Goal: Check status: Check status

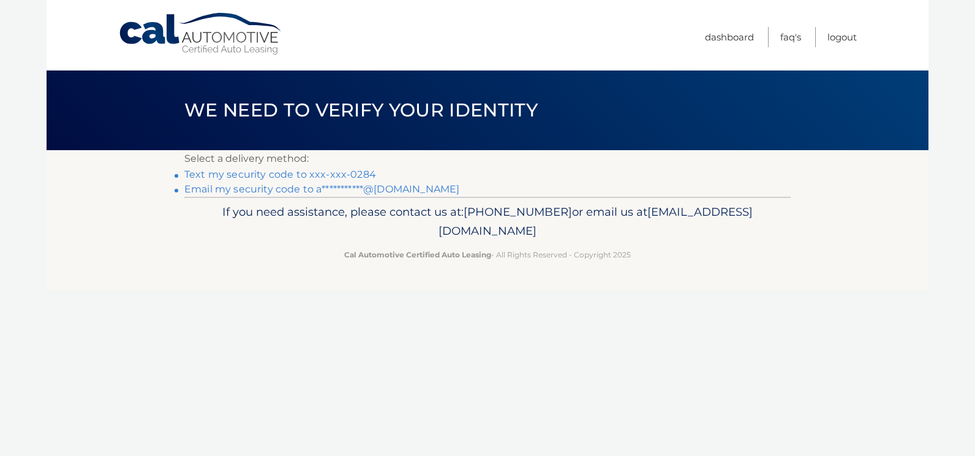
click at [216, 175] on link "Text my security code to xxx-xxx-0284" at bounding box center [280, 174] width 192 height 12
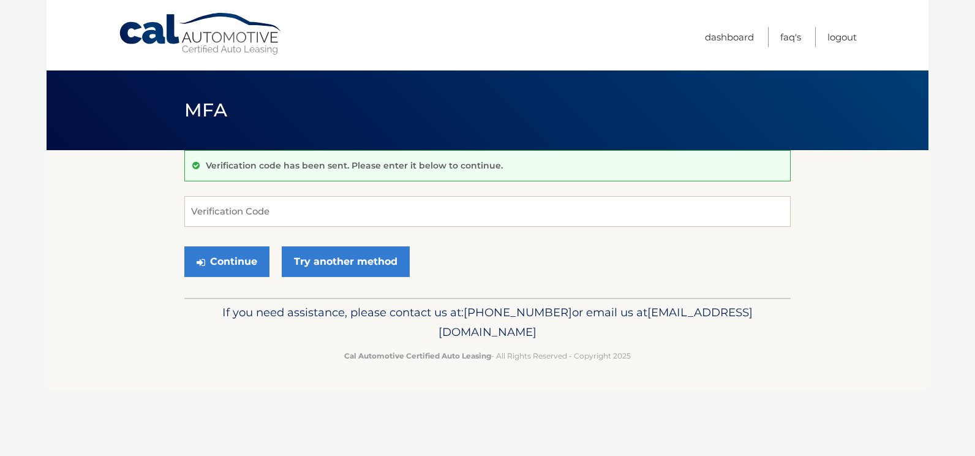
drag, startPoint x: 437, startPoint y: 246, endPoint x: 438, endPoint y: 219, distance: 27.0
click at [437, 238] on form "Verification Code Continue Try another method" at bounding box center [487, 239] width 607 height 87
click at [438, 219] on input "Verification Code" at bounding box center [487, 211] width 607 height 31
type input "924896"
click at [184, 246] on button "Continue" at bounding box center [226, 261] width 85 height 31
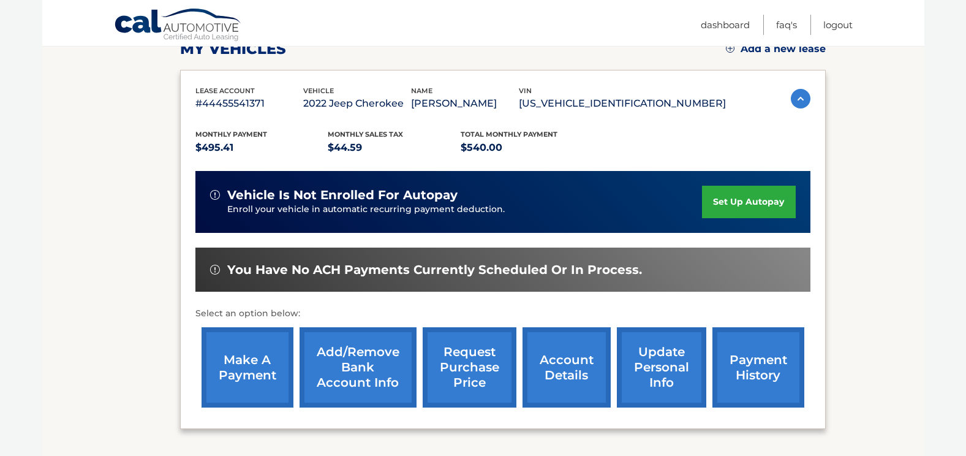
scroll to position [226, 0]
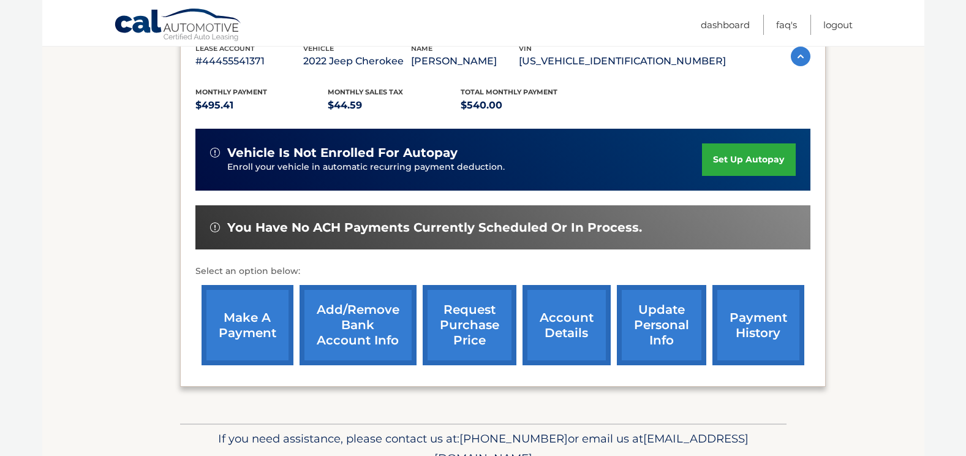
click at [585, 329] on link "account details" at bounding box center [567, 325] width 88 height 80
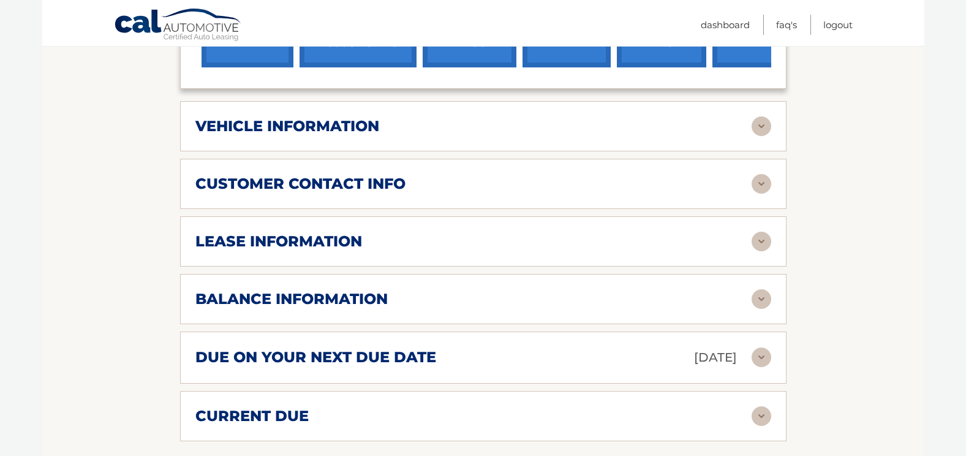
scroll to position [585, 0]
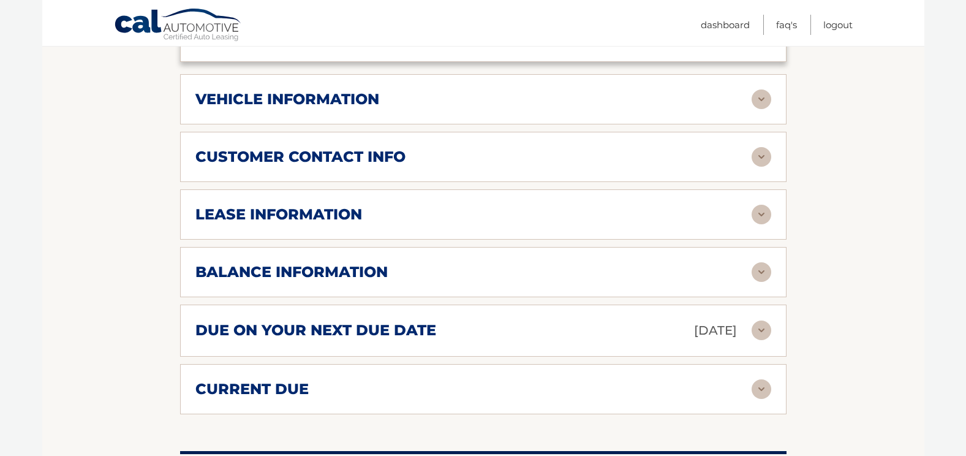
click at [327, 206] on div "lease information" at bounding box center [483, 215] width 576 height 20
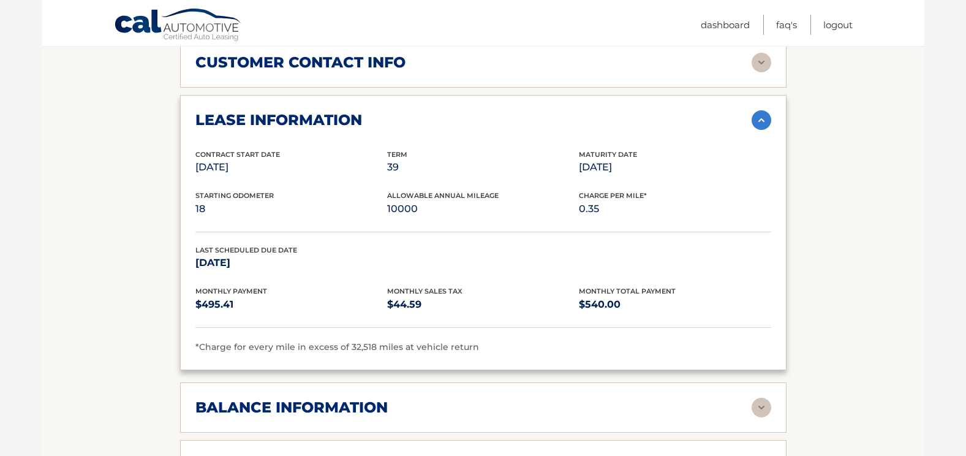
scroll to position [707, 0]
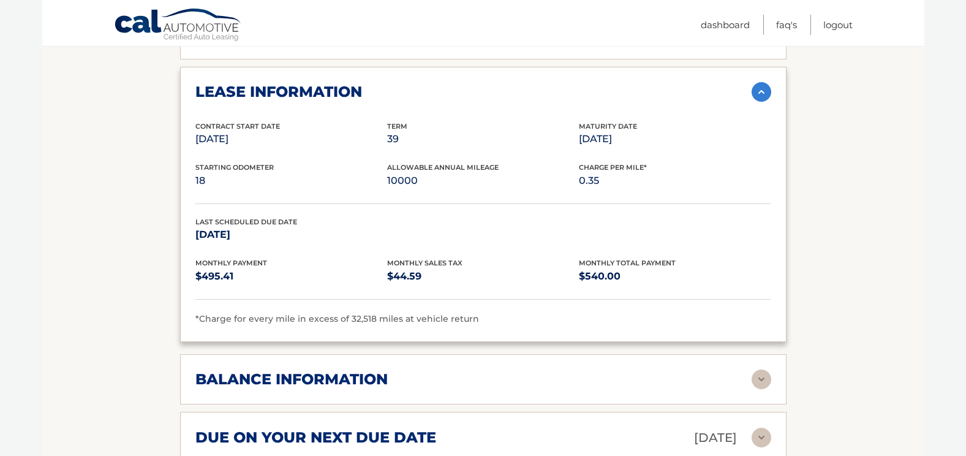
click at [323, 354] on div "balance information Payments Received 32 Payments Remaining 7 Next Payment will…" at bounding box center [483, 379] width 607 height 50
click at [762, 369] on img at bounding box center [762, 379] width 20 height 20
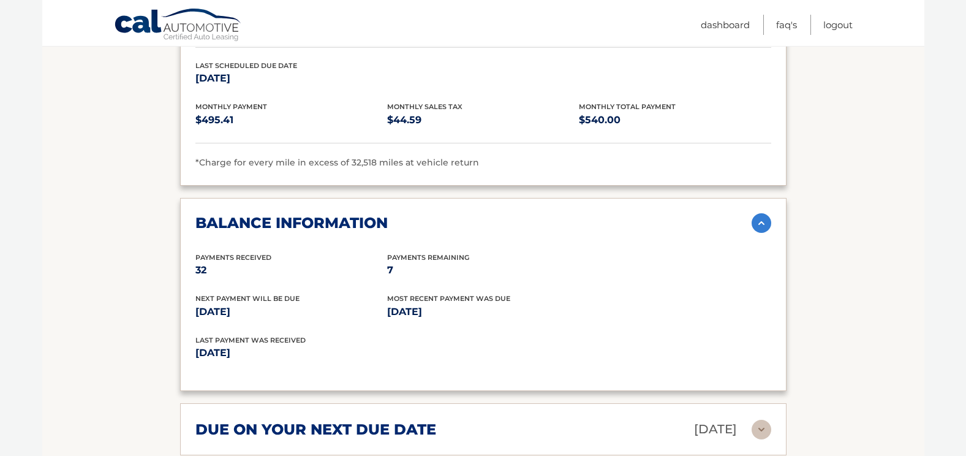
scroll to position [891, 0]
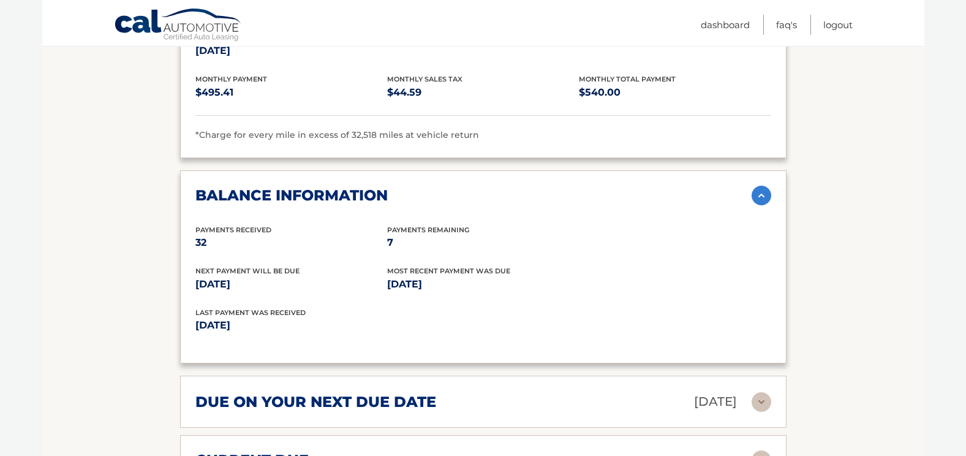
drag, startPoint x: 369, startPoint y: 197, endPoint x: 481, endPoint y: 312, distance: 160.7
click at [481, 312] on div "balance information Payments Received 32 Payments Remaining 7 Next Payment will…" at bounding box center [483, 267] width 607 height 194
click at [481, 317] on p "Aug 15, 2025" at bounding box center [339, 325] width 288 height 17
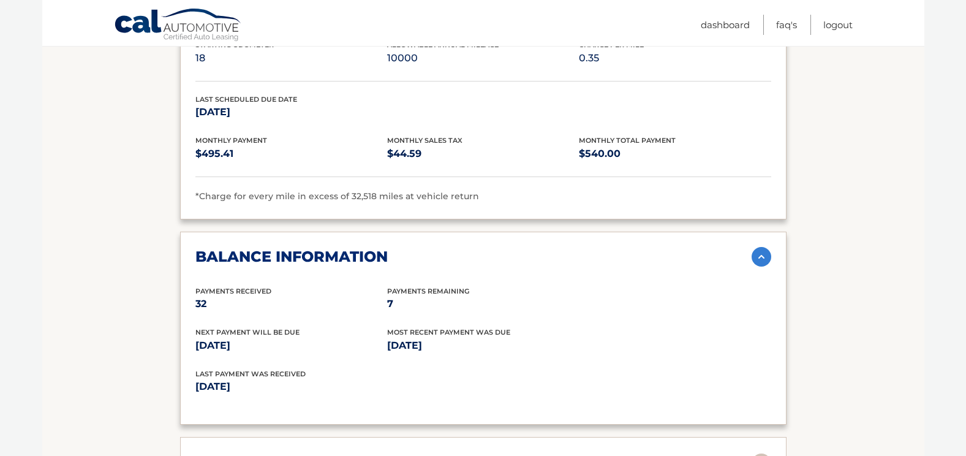
drag, startPoint x: 219, startPoint y: 322, endPoint x: 279, endPoint y: 346, distance: 65.2
click at [279, 346] on div "Next Payment will be due Sep 13, 2025 Most Recent Payment Was Due Aug 13, 2025" at bounding box center [483, 348] width 576 height 42
drag, startPoint x: 279, startPoint y: 346, endPoint x: 460, endPoint y: 346, distance: 180.7
click at [460, 346] on div "Next Payment will be due Sep 13, 2025 Most Recent Payment Was Due Aug 13, 2025" at bounding box center [483, 348] width 576 height 42
drag, startPoint x: 378, startPoint y: 278, endPoint x: 505, endPoint y: 357, distance: 149.6
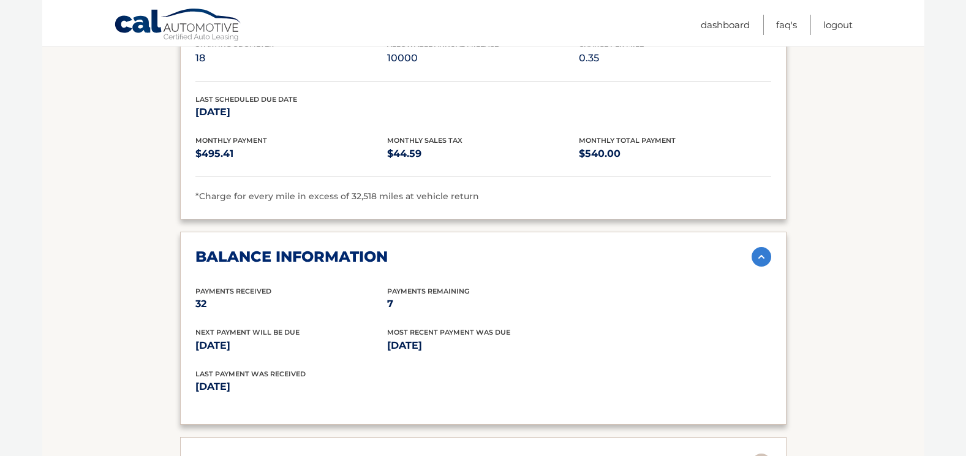
click at [505, 357] on div "Payments Received 32 Payments Remaining 7 Next Payment will be due Sep 13, 2025…" at bounding box center [483, 348] width 576 height 124
click at [505, 368] on div "Last Payment was received Aug 15, 2025" at bounding box center [483, 389] width 576 height 42
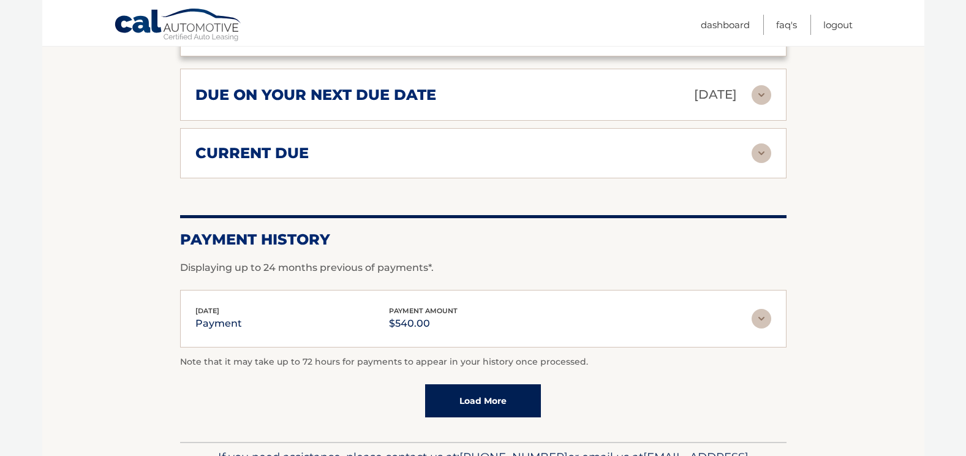
scroll to position [1075, 0]
